Goal: Navigation & Orientation: Understand site structure

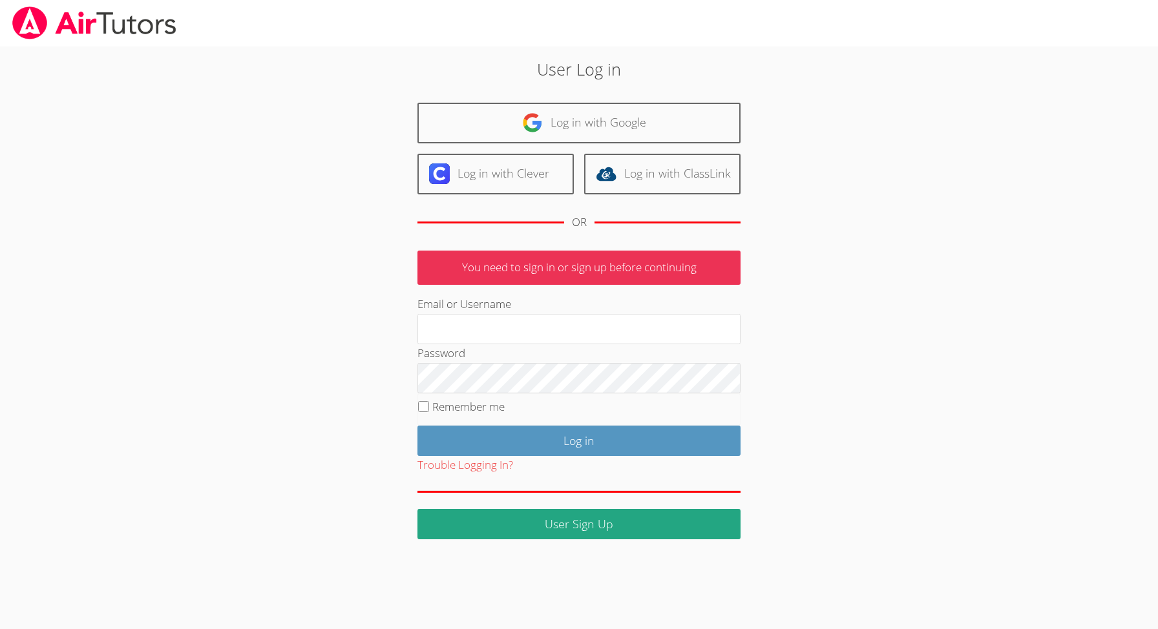
type input "mmtrainingllc08@gmail.com"
click at [422, 404] on input "Remember me" at bounding box center [423, 406] width 11 height 11
checkbox input "true"
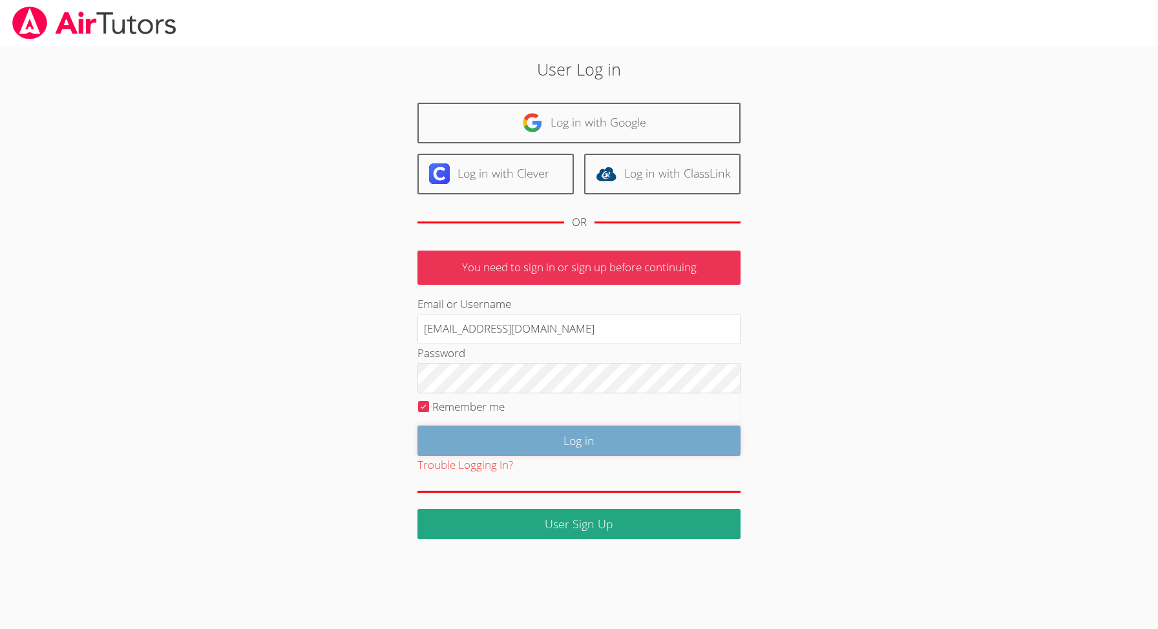
click at [566, 443] on input "Log in" at bounding box center [578, 441] width 323 height 30
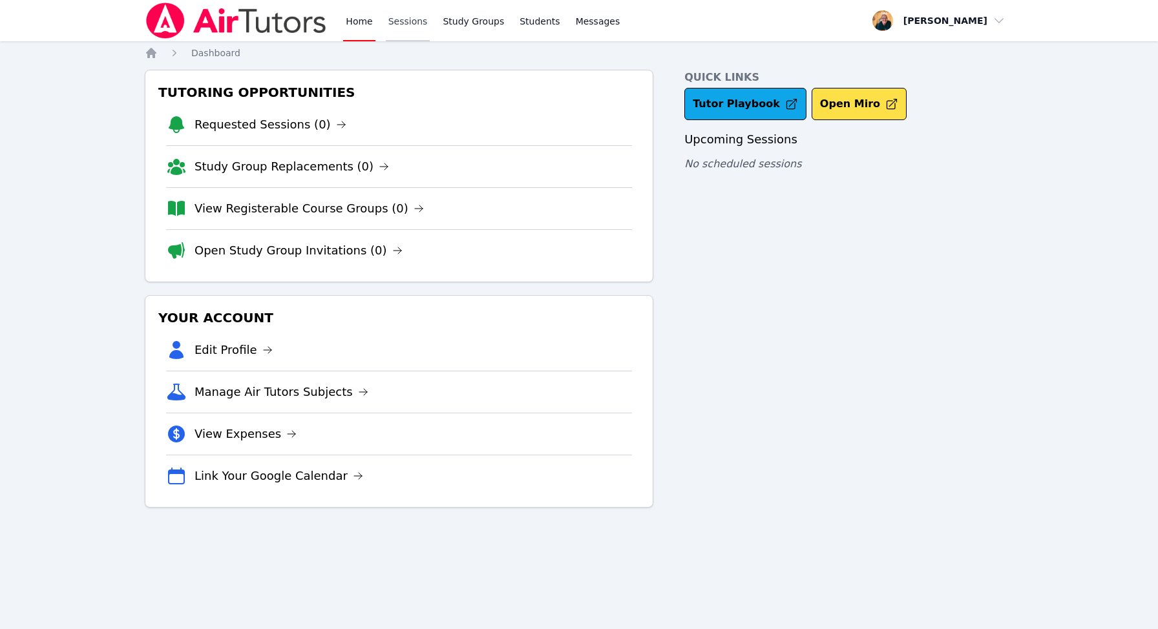
click at [408, 21] on link "Sessions" at bounding box center [408, 20] width 45 height 41
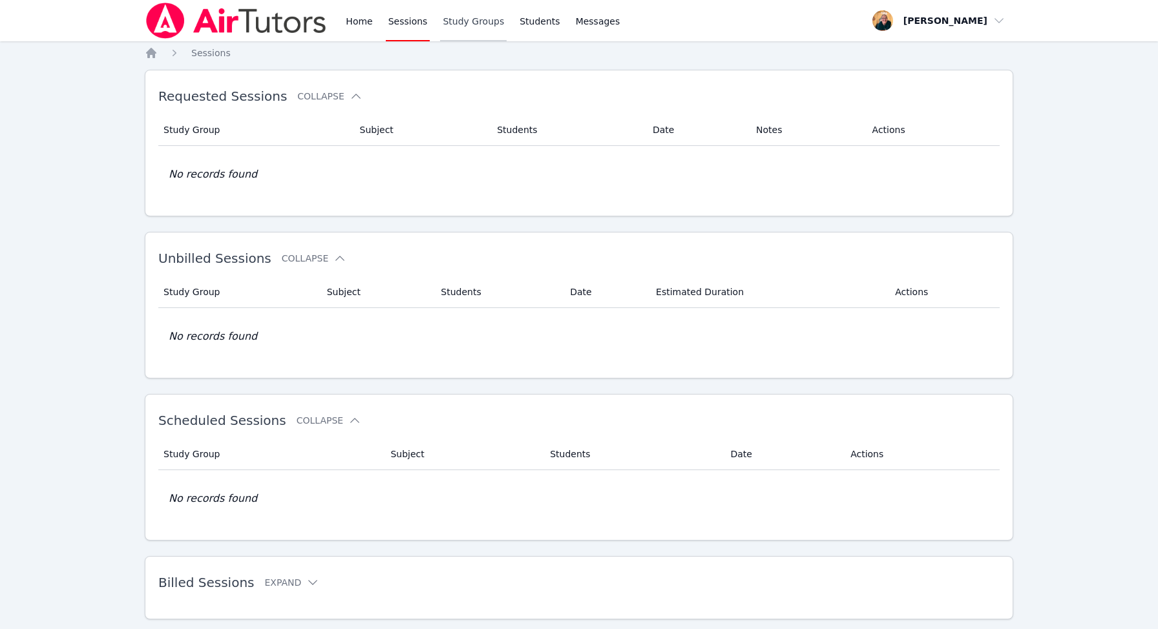
click at [481, 19] on link "Study Groups" at bounding box center [473, 20] width 67 height 41
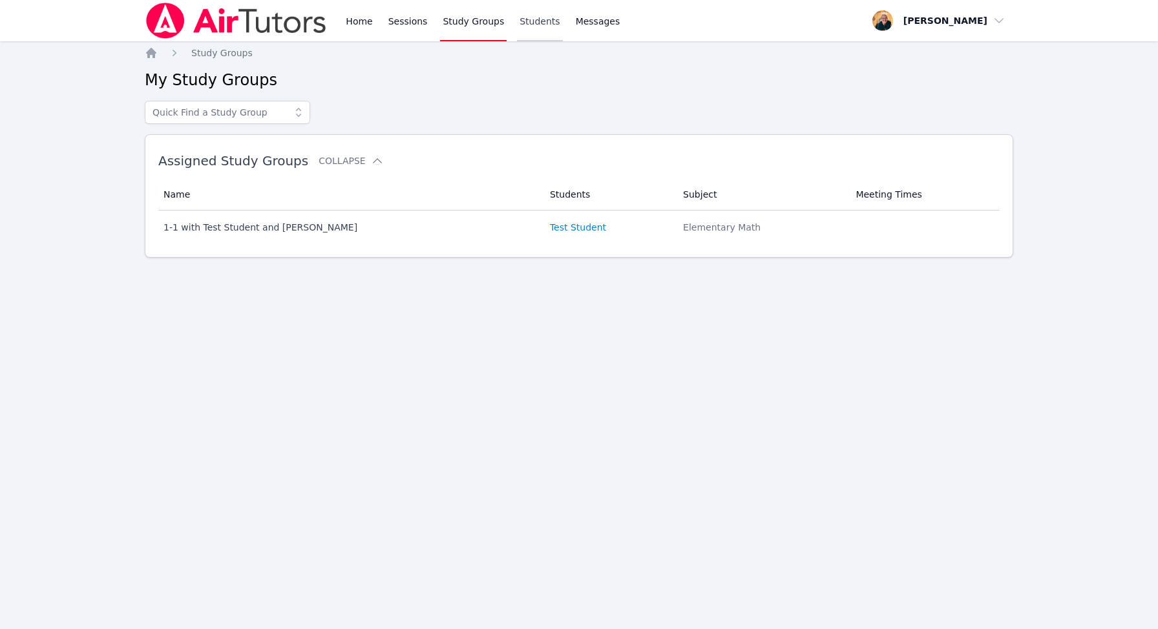
click at [544, 21] on link "Students" at bounding box center [539, 20] width 45 height 41
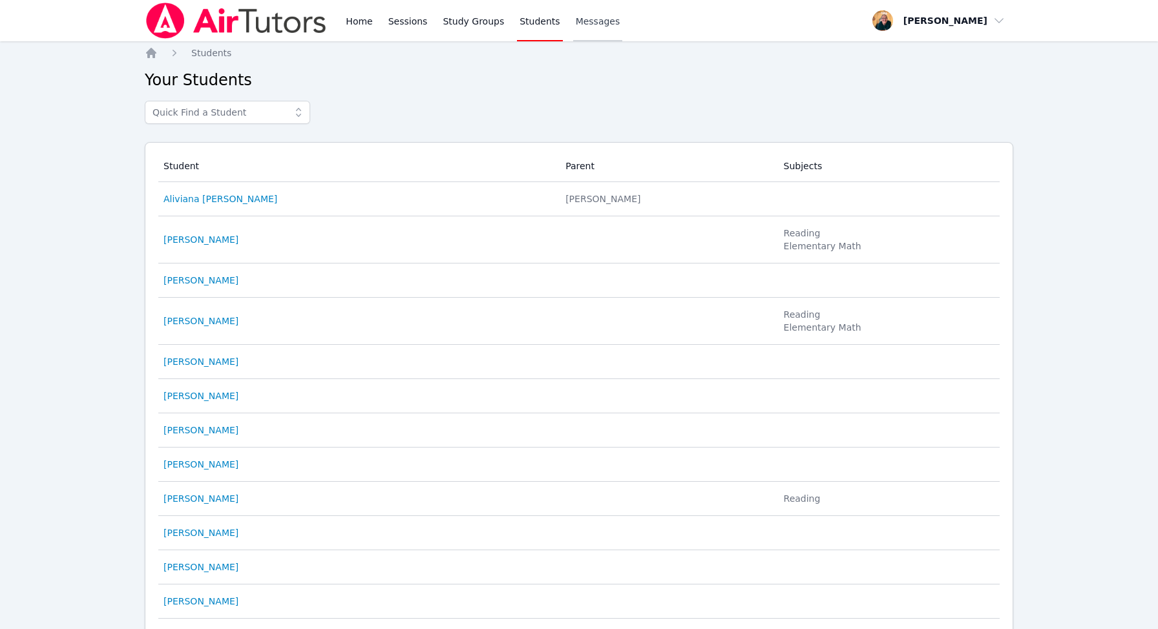
click at [595, 17] on span "Messages" at bounding box center [598, 21] width 45 height 13
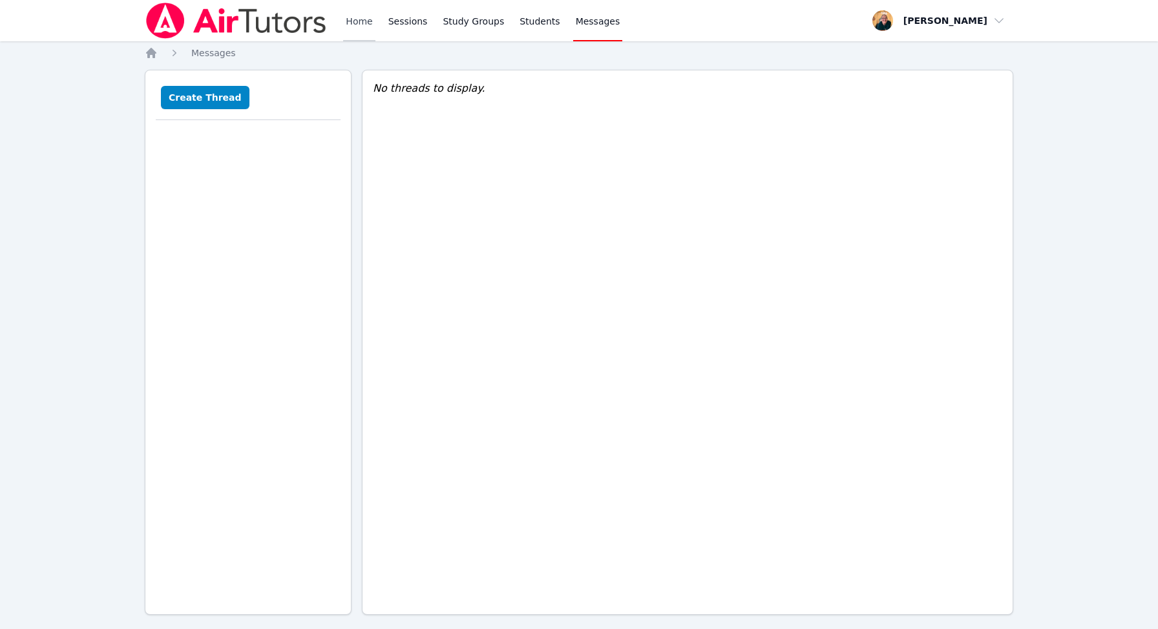
click at [357, 21] on link "Home" at bounding box center [359, 20] width 32 height 41
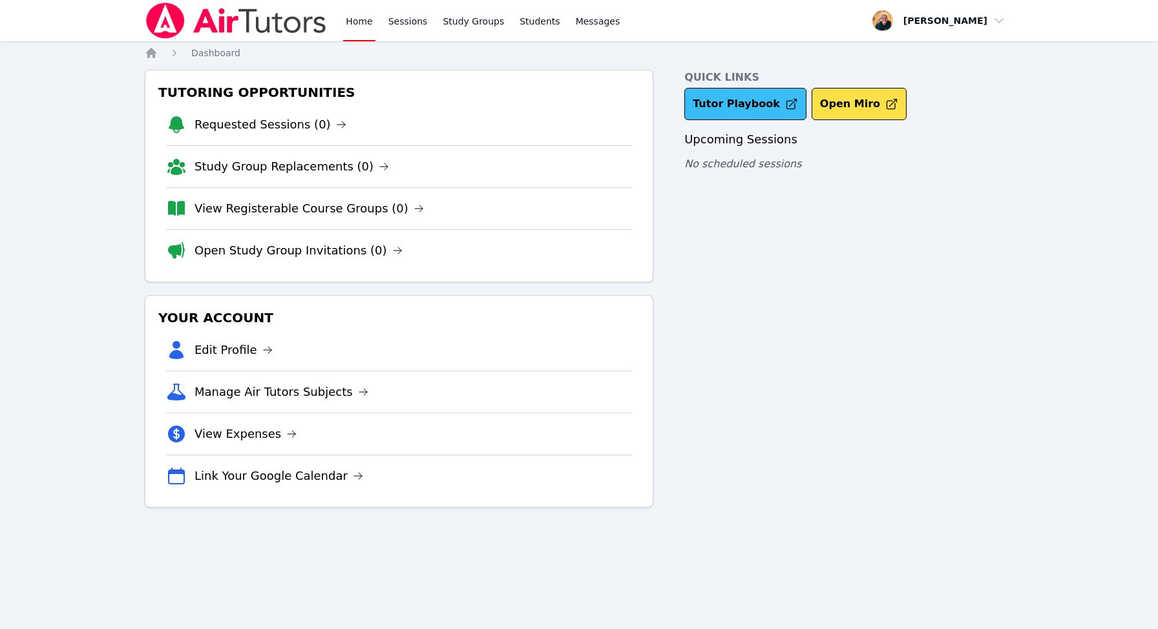
click at [748, 104] on link "Tutor Playbook" at bounding box center [745, 104] width 122 height 32
